Goal: Find specific page/section: Find specific page/section

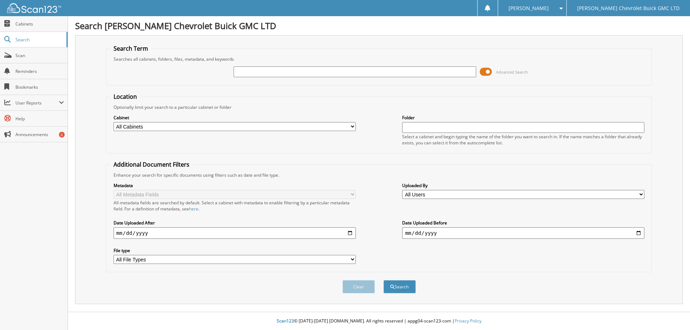
click at [266, 72] on input "text" at bounding box center [355, 72] width 242 height 11
click at [484, 72] on span at bounding box center [486, 72] width 12 height 11
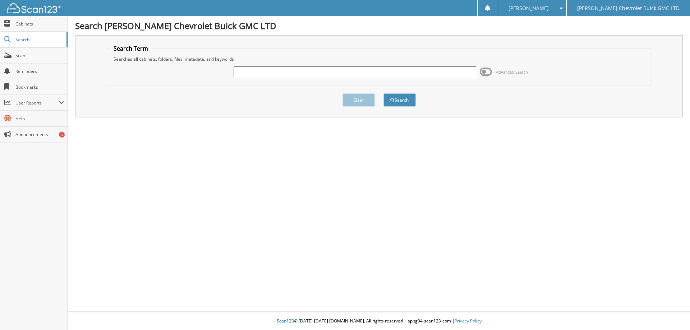
click at [280, 71] on input "text" at bounding box center [355, 72] width 242 height 11
type input "[PERSON_NAME]"
click at [399, 99] on button "Search" at bounding box center [400, 99] width 32 height 13
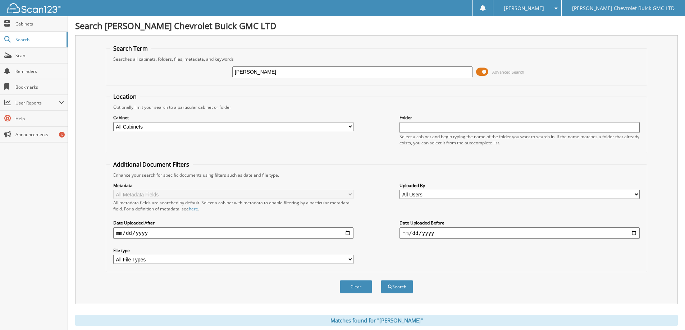
click at [480, 72] on span at bounding box center [482, 72] width 12 height 11
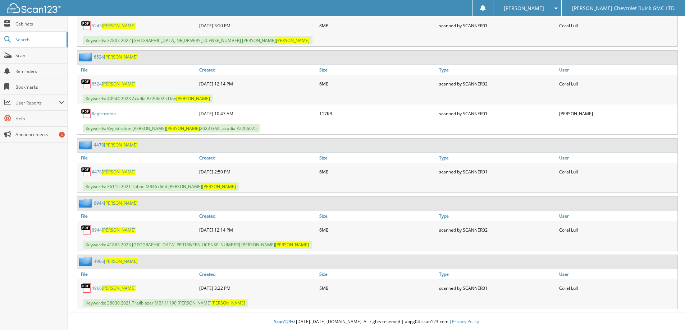
scroll to position [333, 0]
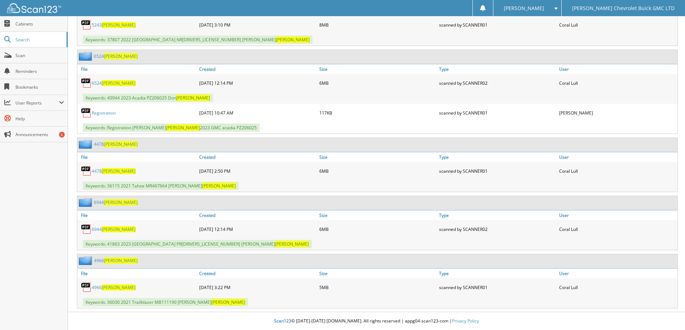
click at [111, 230] on span "[PERSON_NAME]" at bounding box center [119, 229] width 34 height 6
click at [109, 171] on span "[PERSON_NAME]" at bounding box center [119, 171] width 34 height 6
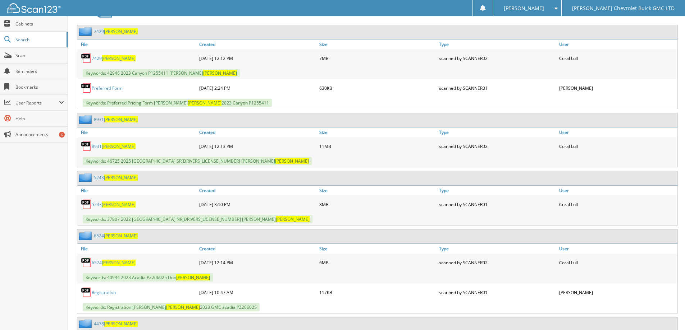
click at [561, 9] on div "[PERSON_NAME] Settings Logout" at bounding box center [527, 8] width 68 height 16
click at [558, 9] on span at bounding box center [554, 8] width 7 height 5
click at [561, 34] on link "Logout" at bounding box center [527, 35] width 68 height 13
